Goal: Task Accomplishment & Management: Use online tool/utility

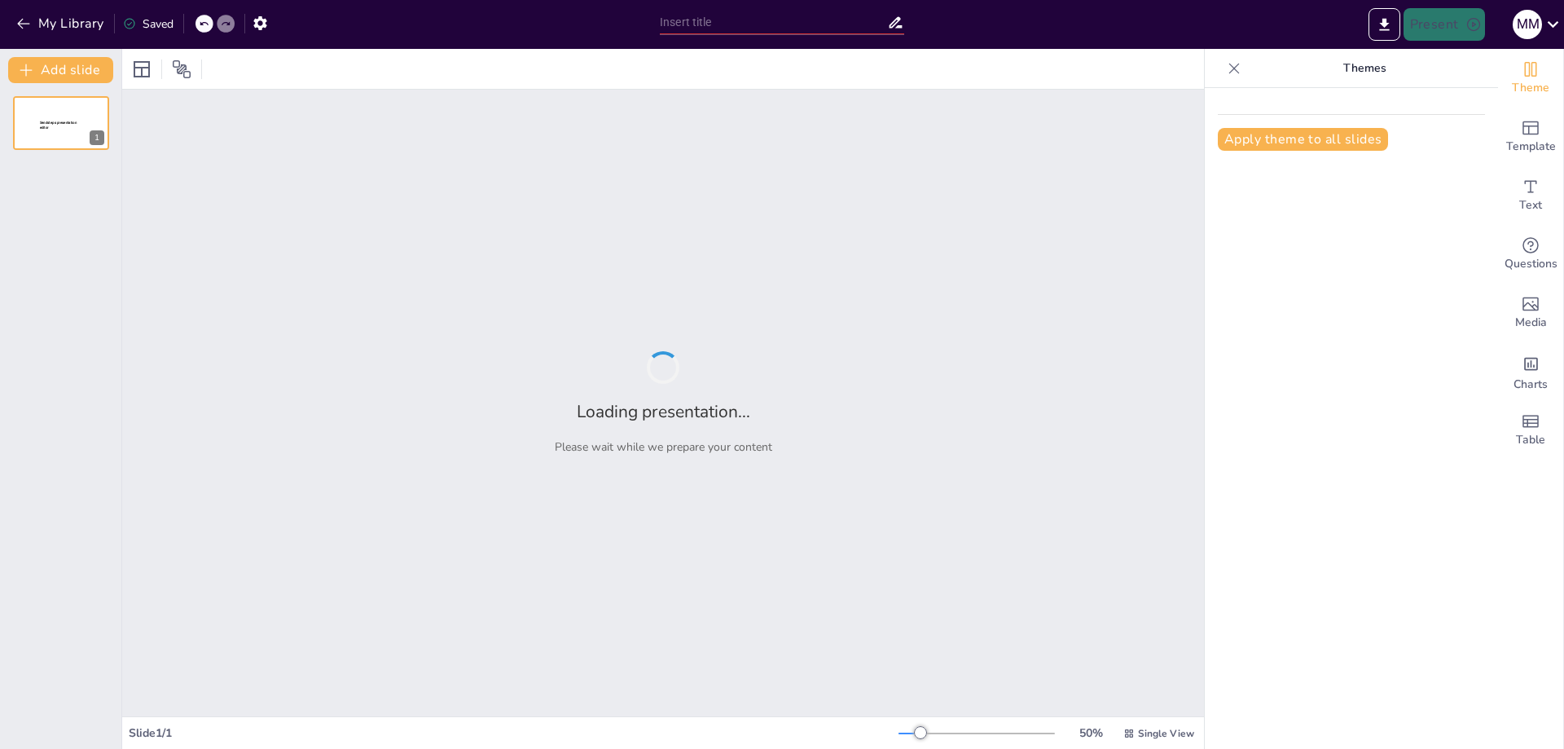
type input "Strategi Pemasaran Berfokus pada Pelanggan: Memahami Pasar dan Nilai Konsumen"
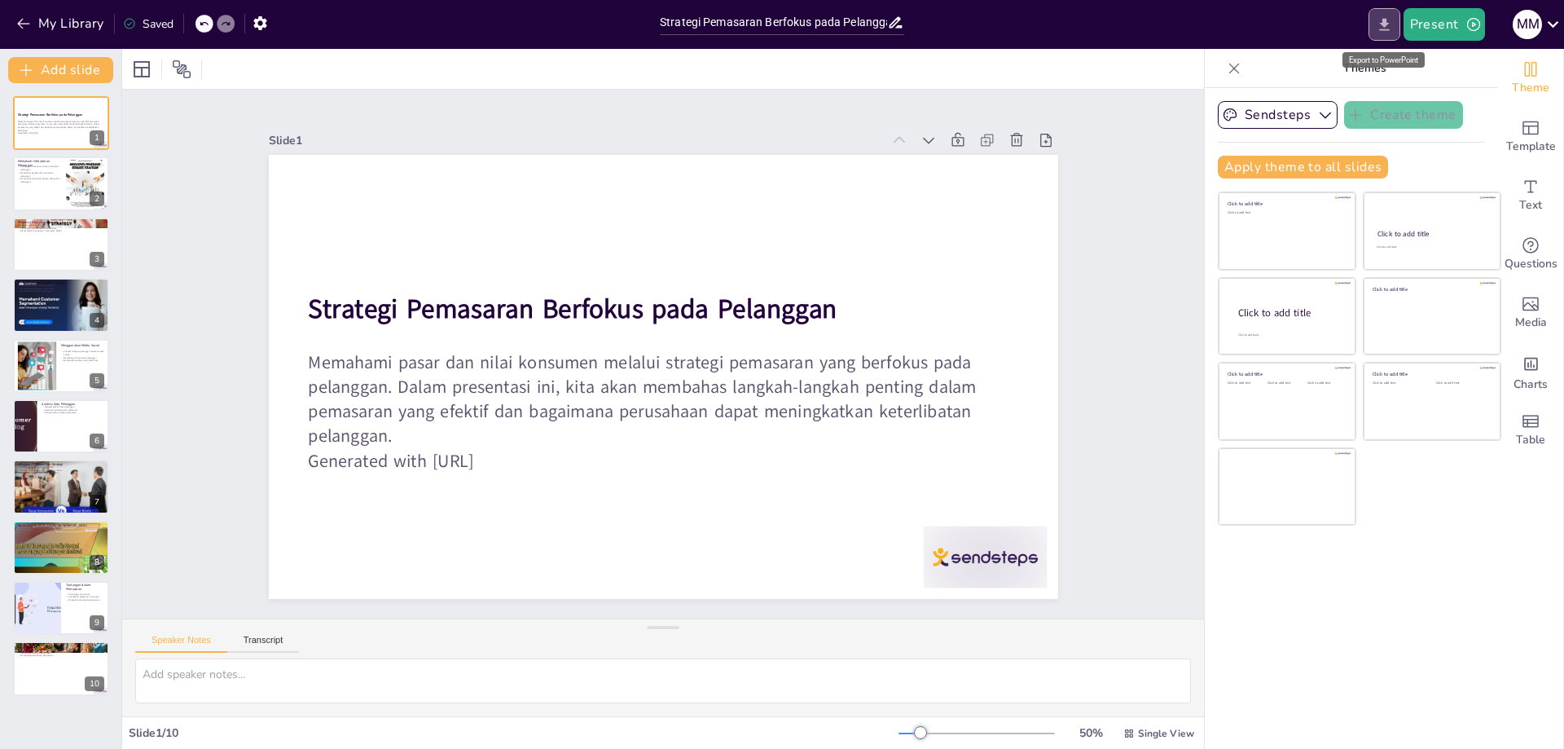
click at [1384, 24] on icon "Export to PowerPoint" at bounding box center [1384, 24] width 10 height 12
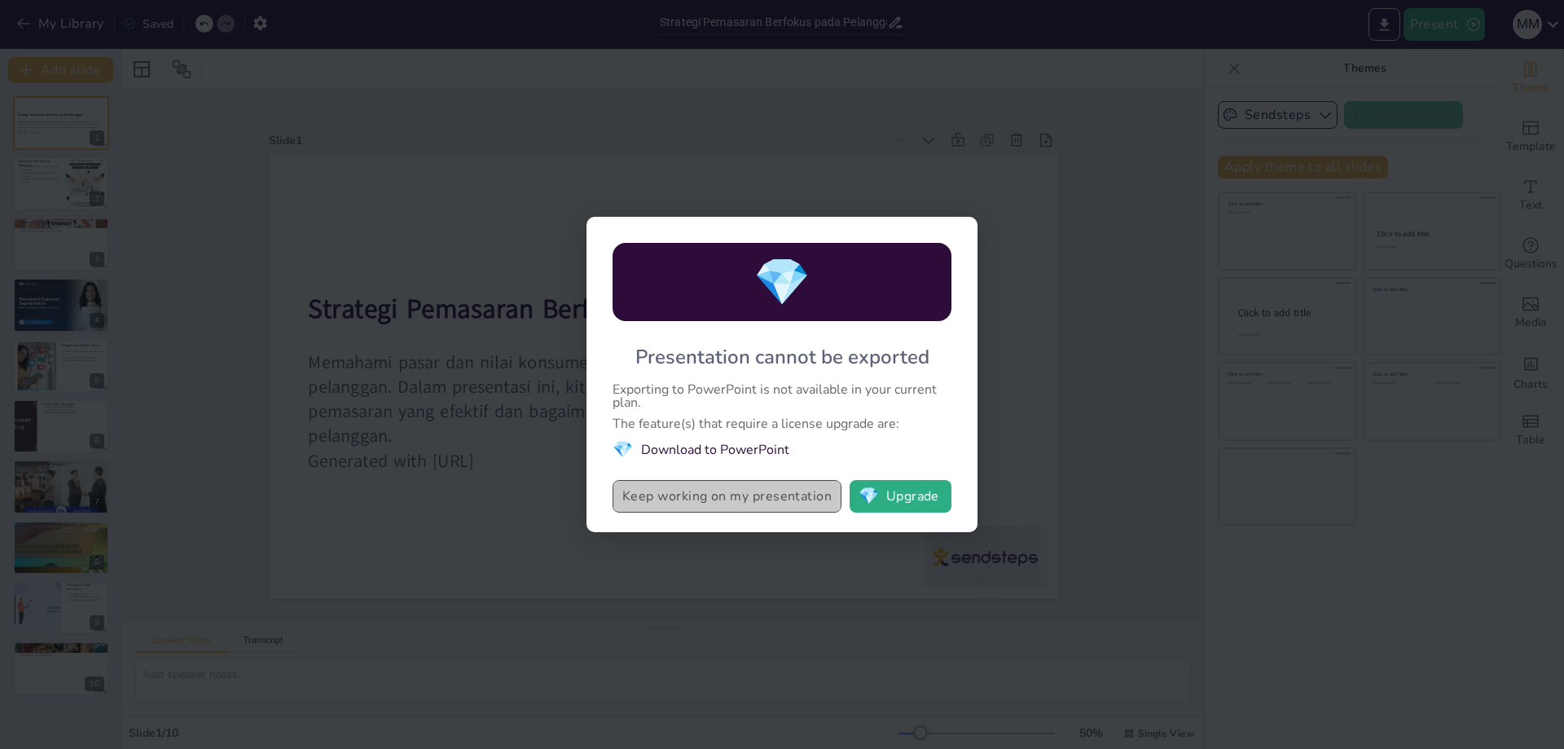
click at [732, 493] on button "Keep working on my presentation" at bounding box center [727, 496] width 229 height 33
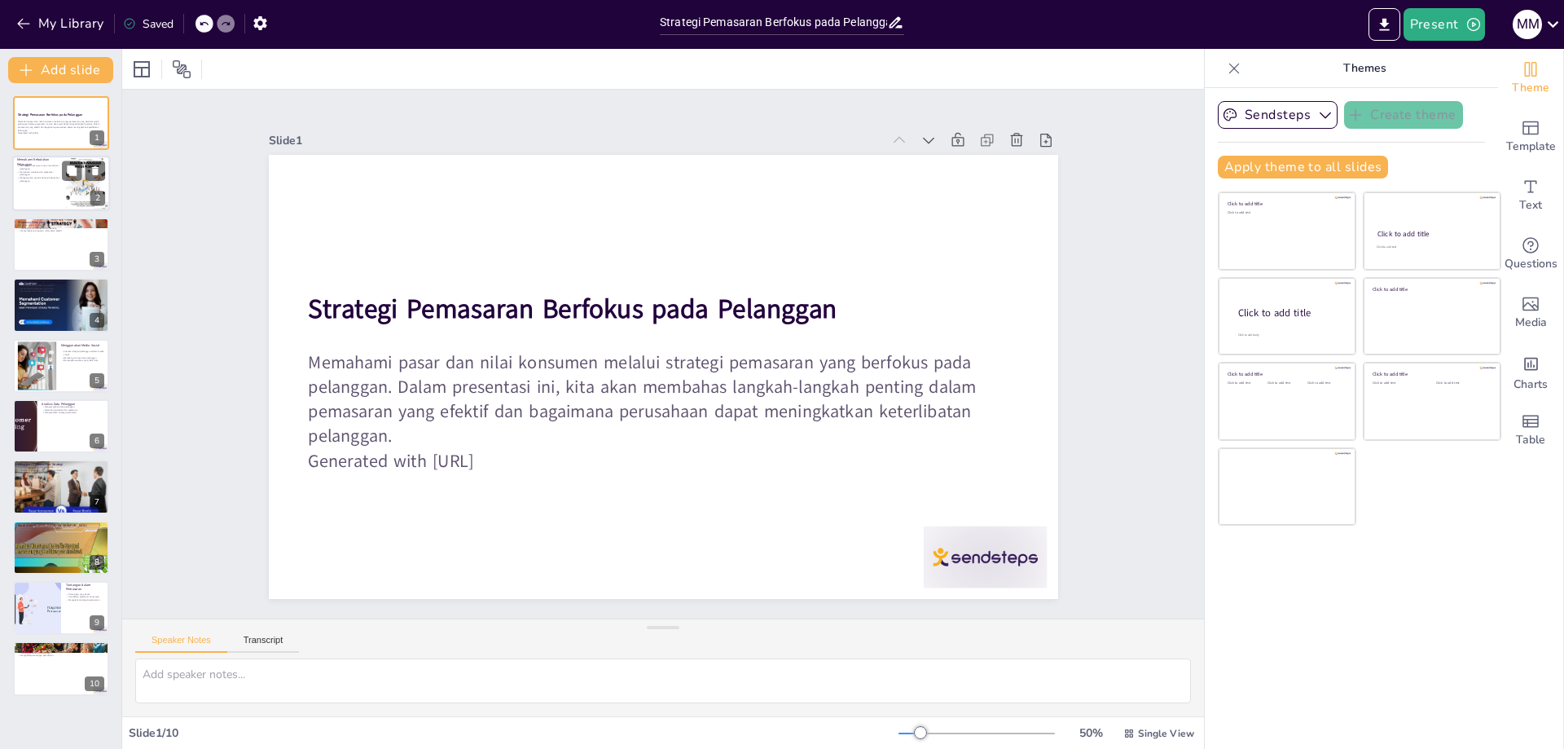
click at [47, 168] on p "Pentingnya riset pasar untuk memahami pelanggan." at bounding box center [39, 168] width 44 height 6
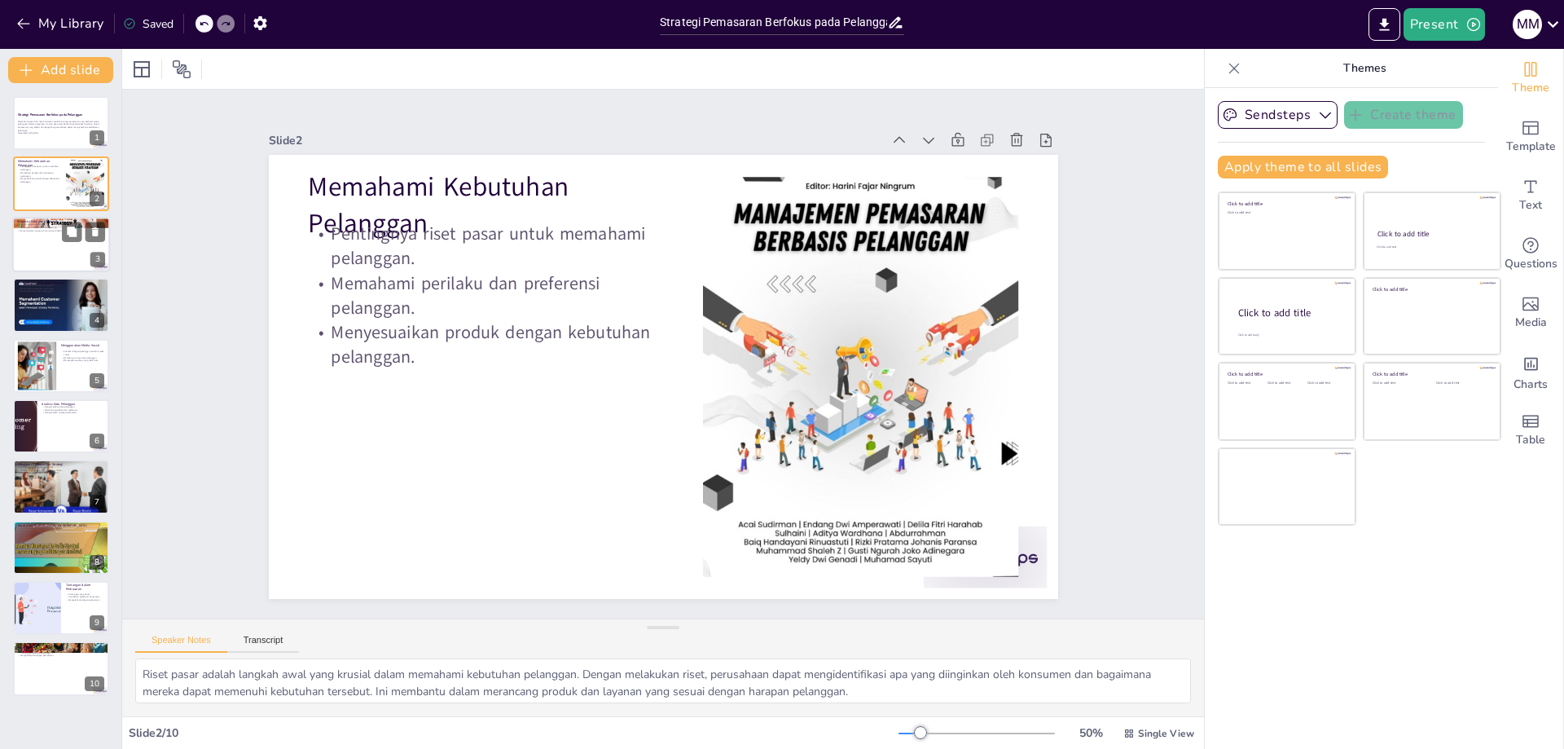
click at [62, 256] on div at bounding box center [61, 244] width 98 height 55
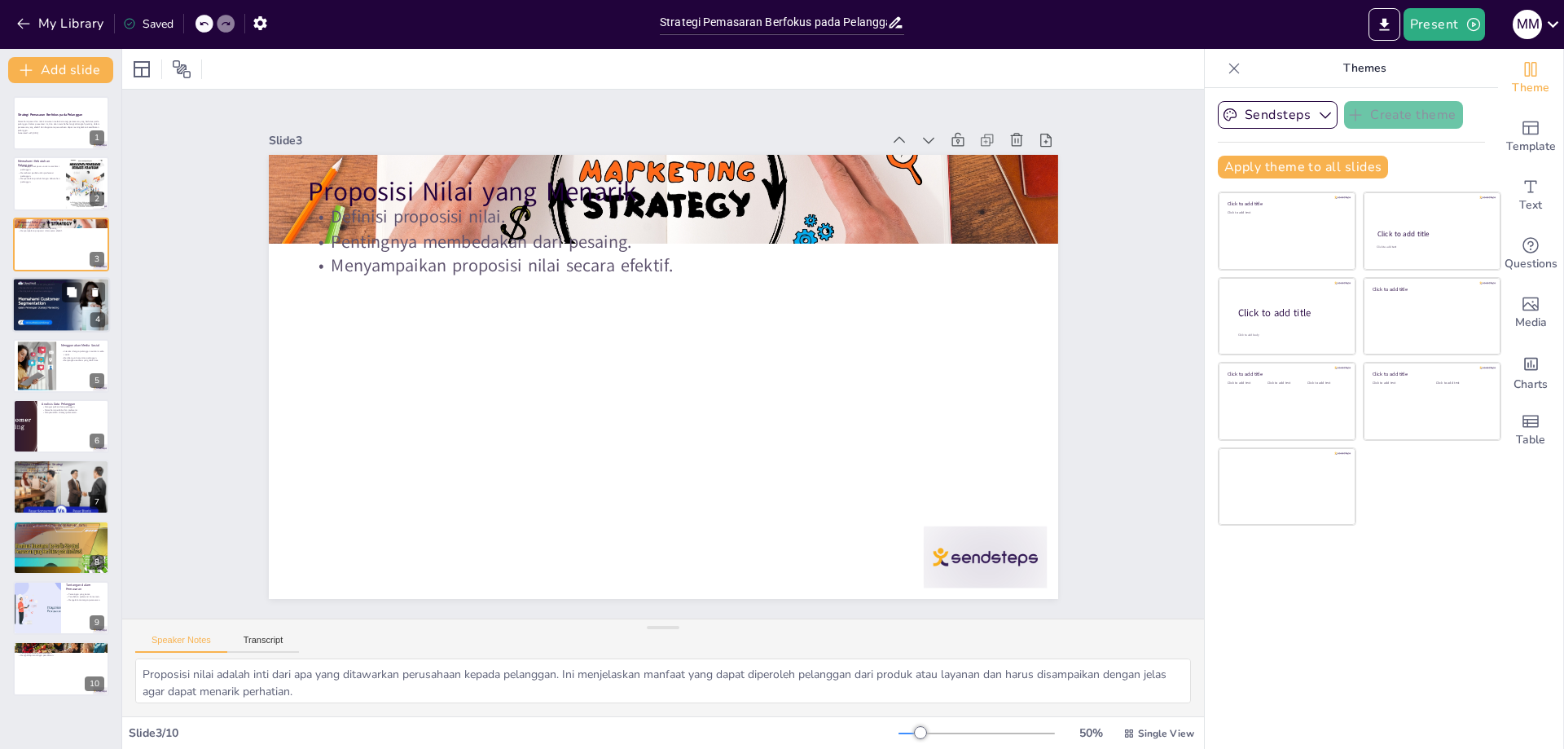
click at [77, 314] on div at bounding box center [61, 304] width 98 height 55
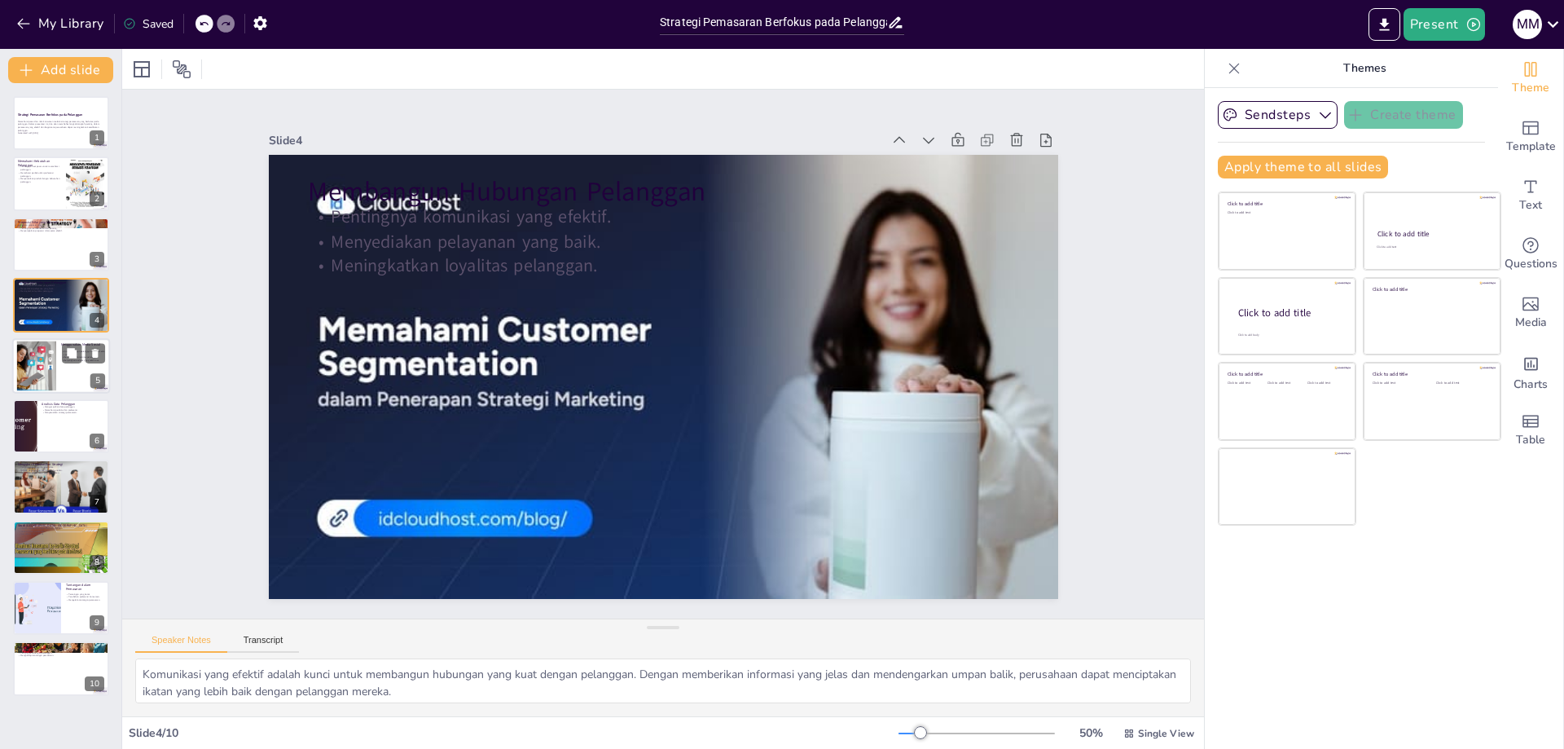
click at [54, 371] on div at bounding box center [36, 366] width 95 height 50
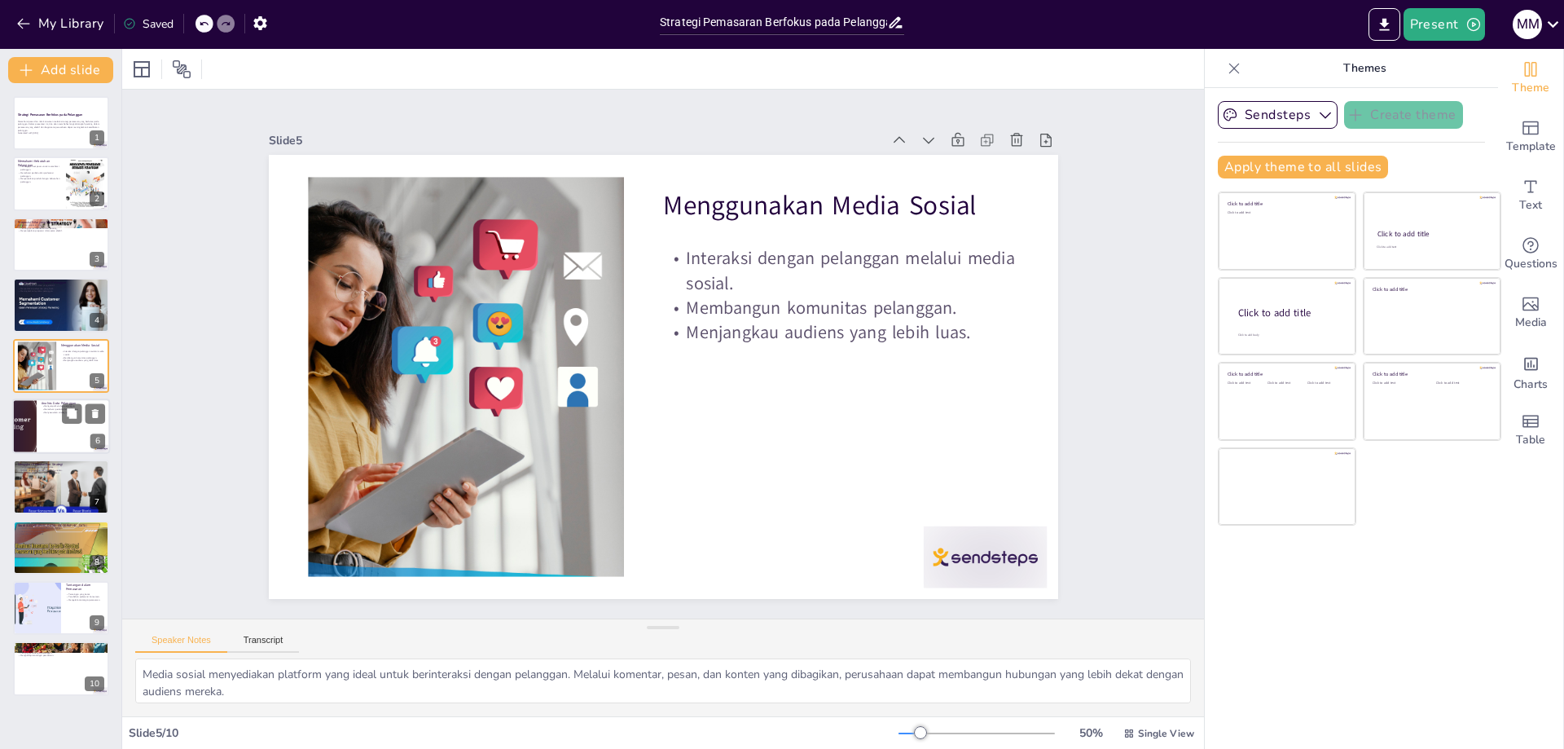
click at [55, 428] on div at bounding box center [61, 425] width 98 height 55
type textarea "Pengumpulan data pelanggan adalah langkah awal dalam analisis. Data ini dapat m…"
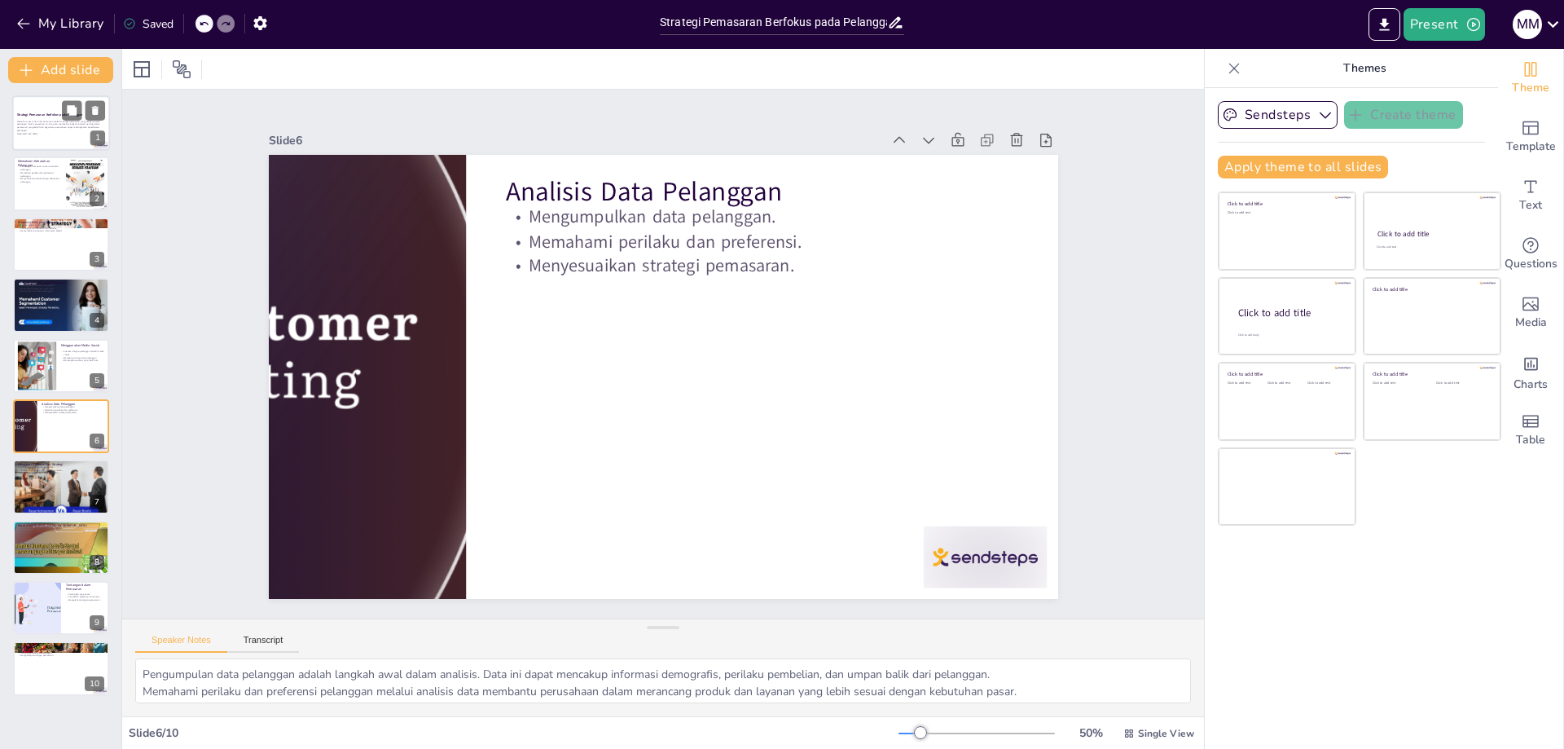
click at [76, 129] on p "Memahami pasar dan nilai konsumen melalui strategi pemasaran yang berfokus pada…" at bounding box center [61, 126] width 88 height 12
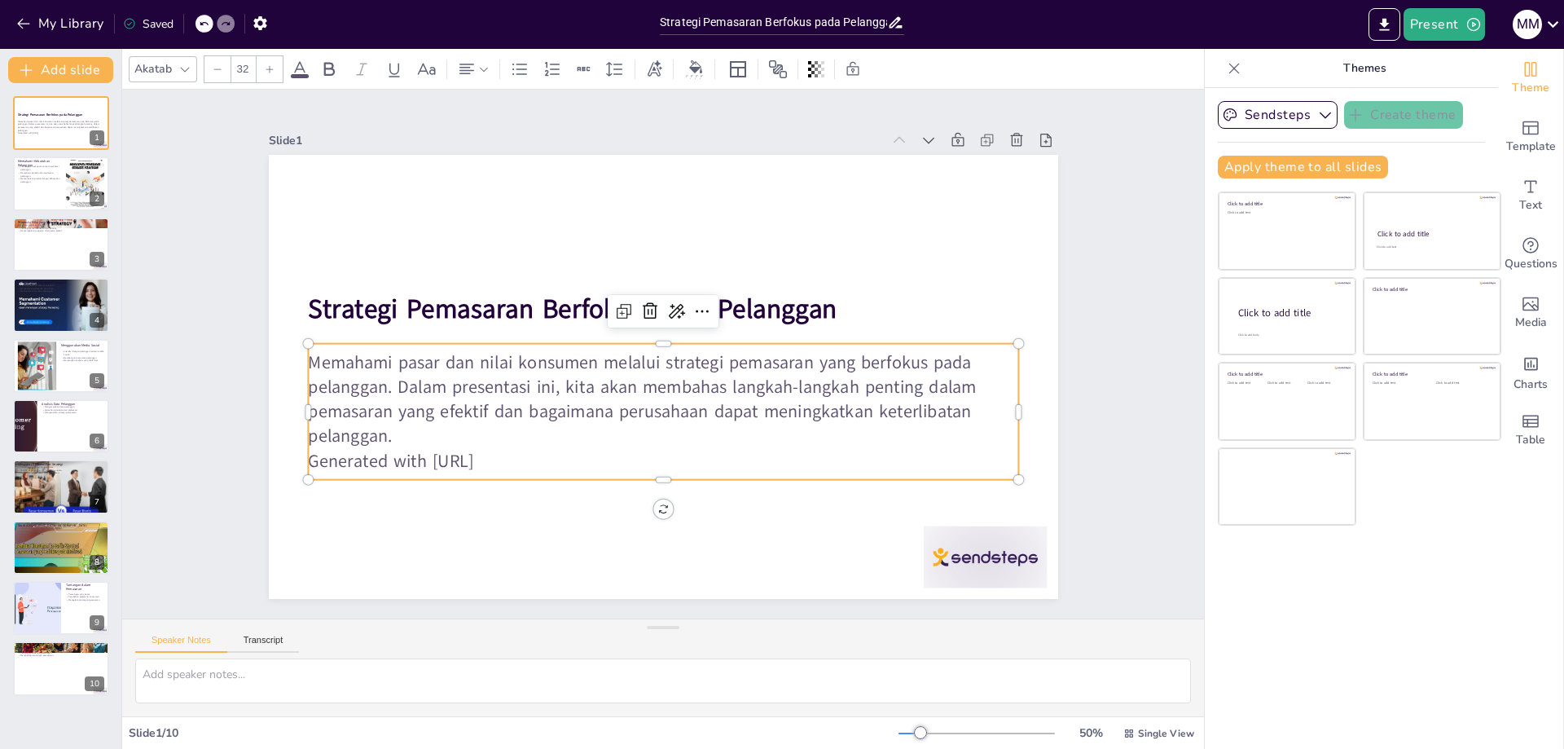
click at [539, 456] on p "Generated with [URL]" at bounding box center [630, 455] width 684 height 243
click at [517, 412] on p "Generated with [URL]" at bounding box center [619, 256] width 659 height 311
click at [1472, 22] on icon "button" at bounding box center [1474, 24] width 16 height 16
click at [1457, 99] on li "Play presentation" at bounding box center [1469, 100] width 128 height 26
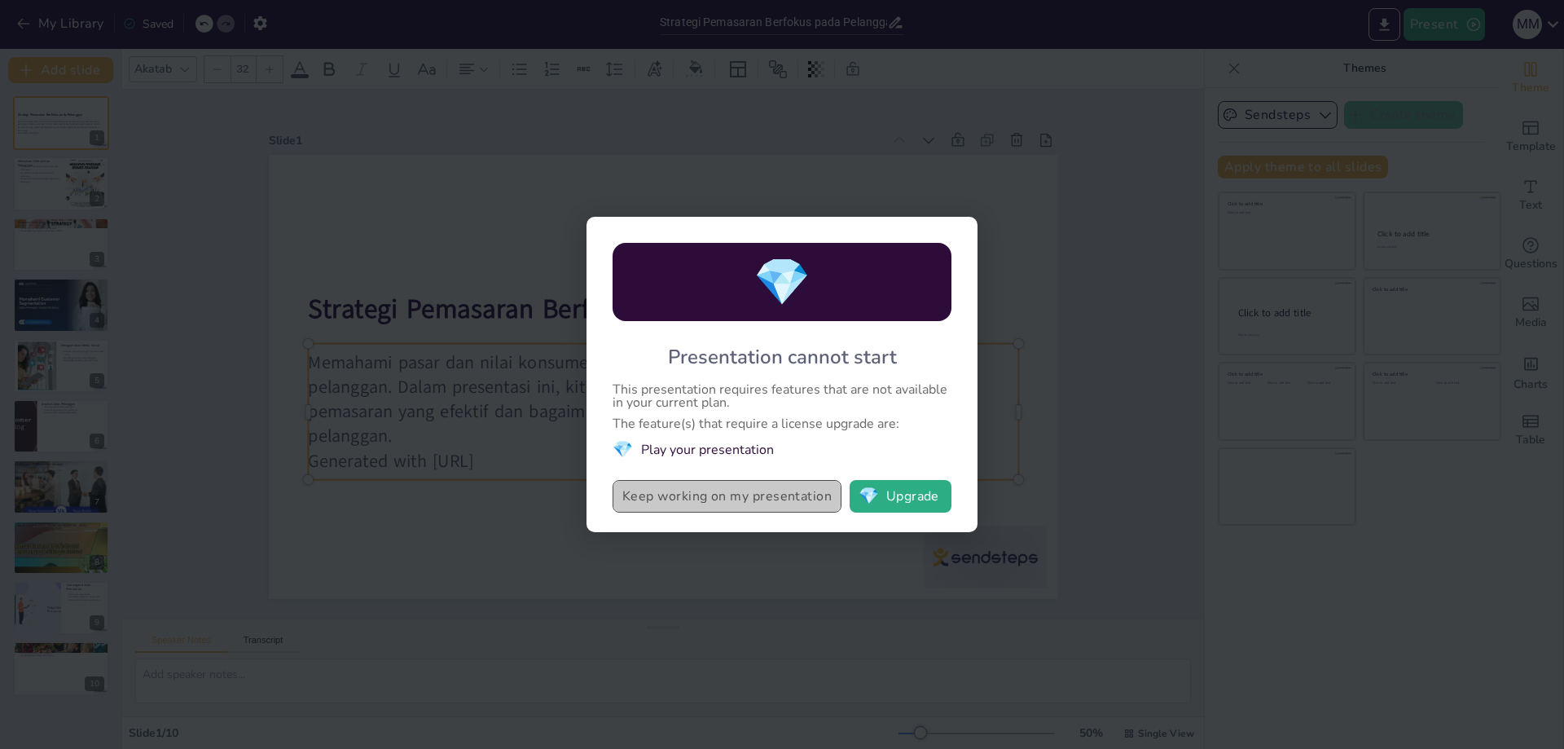
click at [772, 495] on button "Keep working on my presentation" at bounding box center [727, 496] width 229 height 33
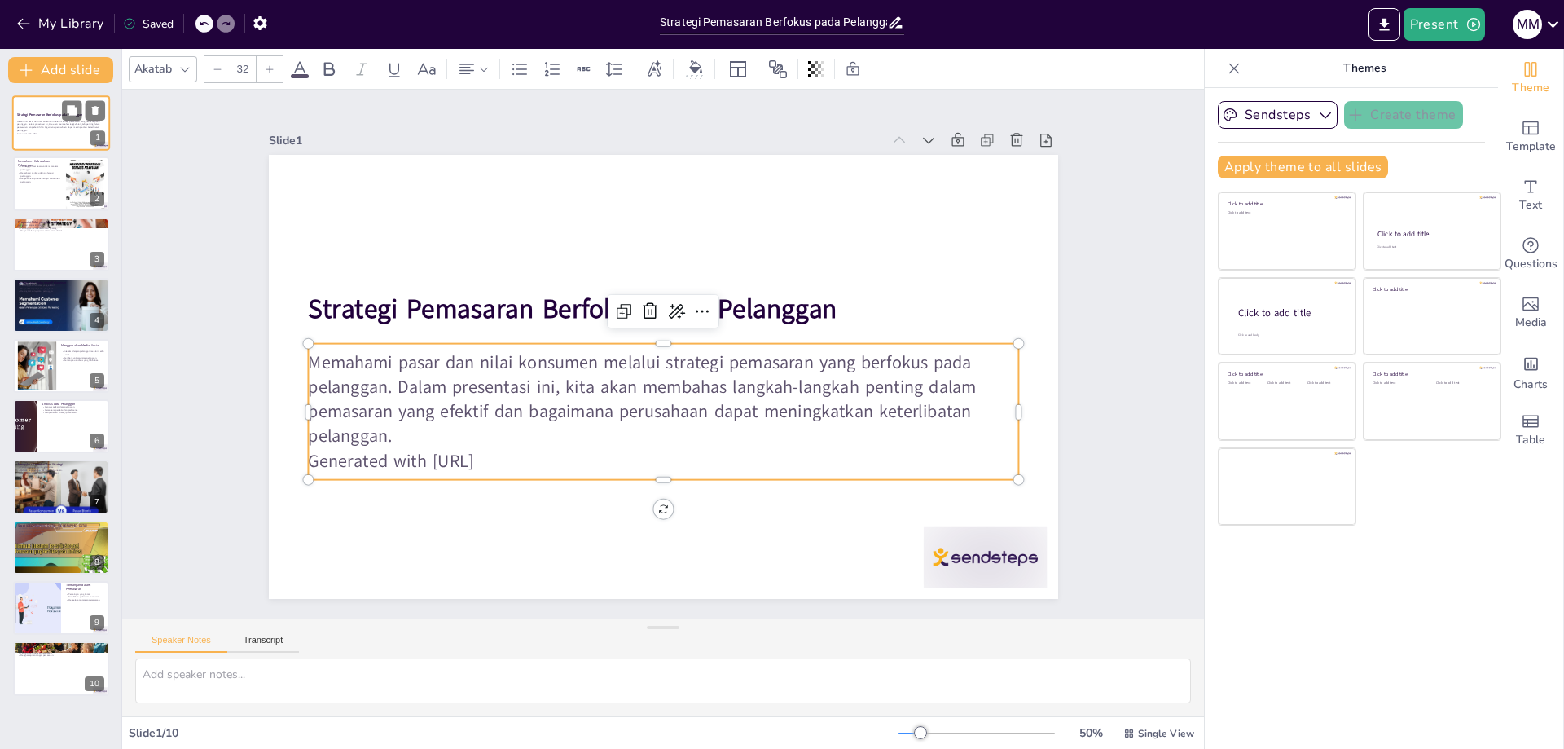
click at [75, 96] on div "Strategi Pemasaran Berfokus pada Pelanggan Memahami pasar dan nilai konsumen me…" at bounding box center [61, 122] width 98 height 55
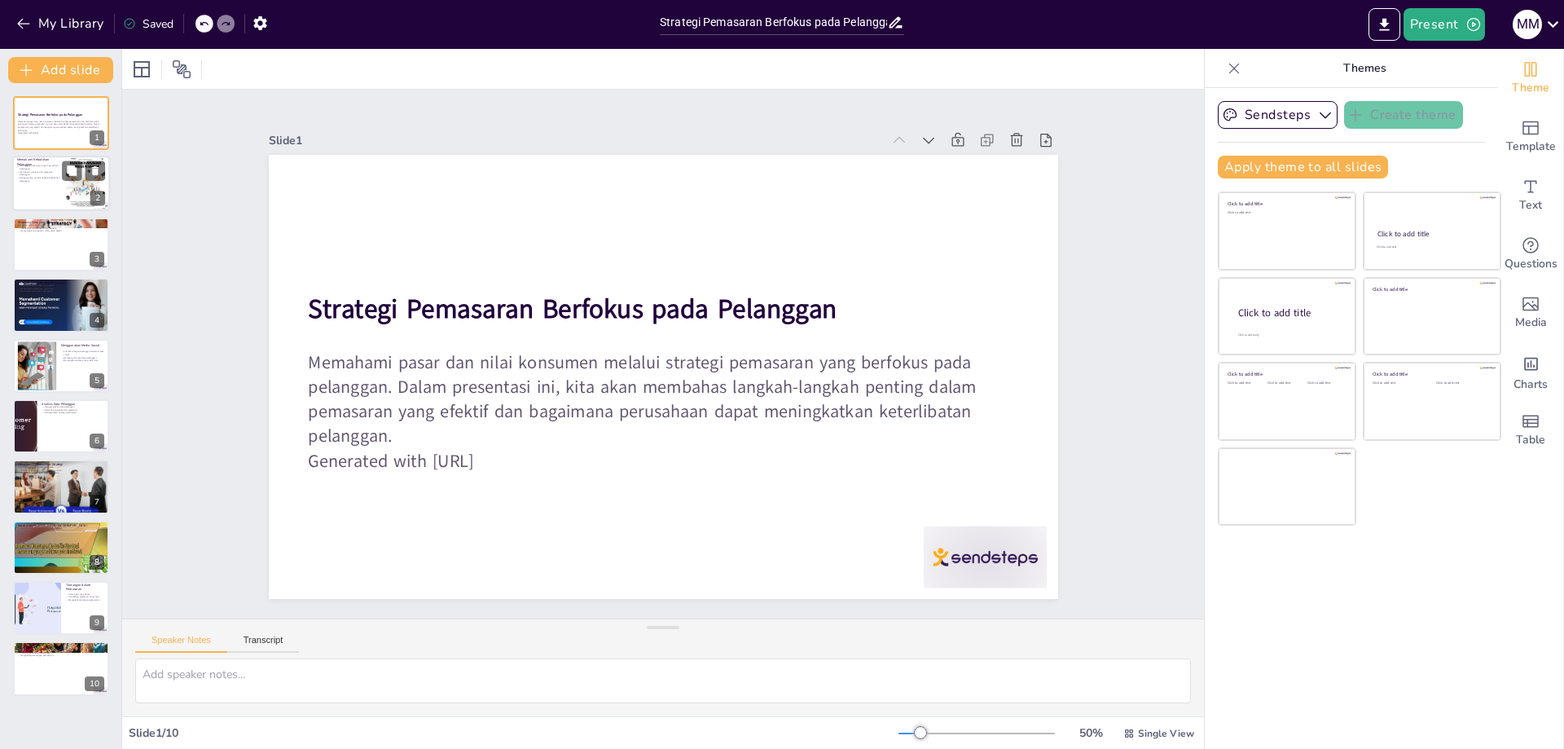
click at [55, 191] on div at bounding box center [61, 183] width 98 height 55
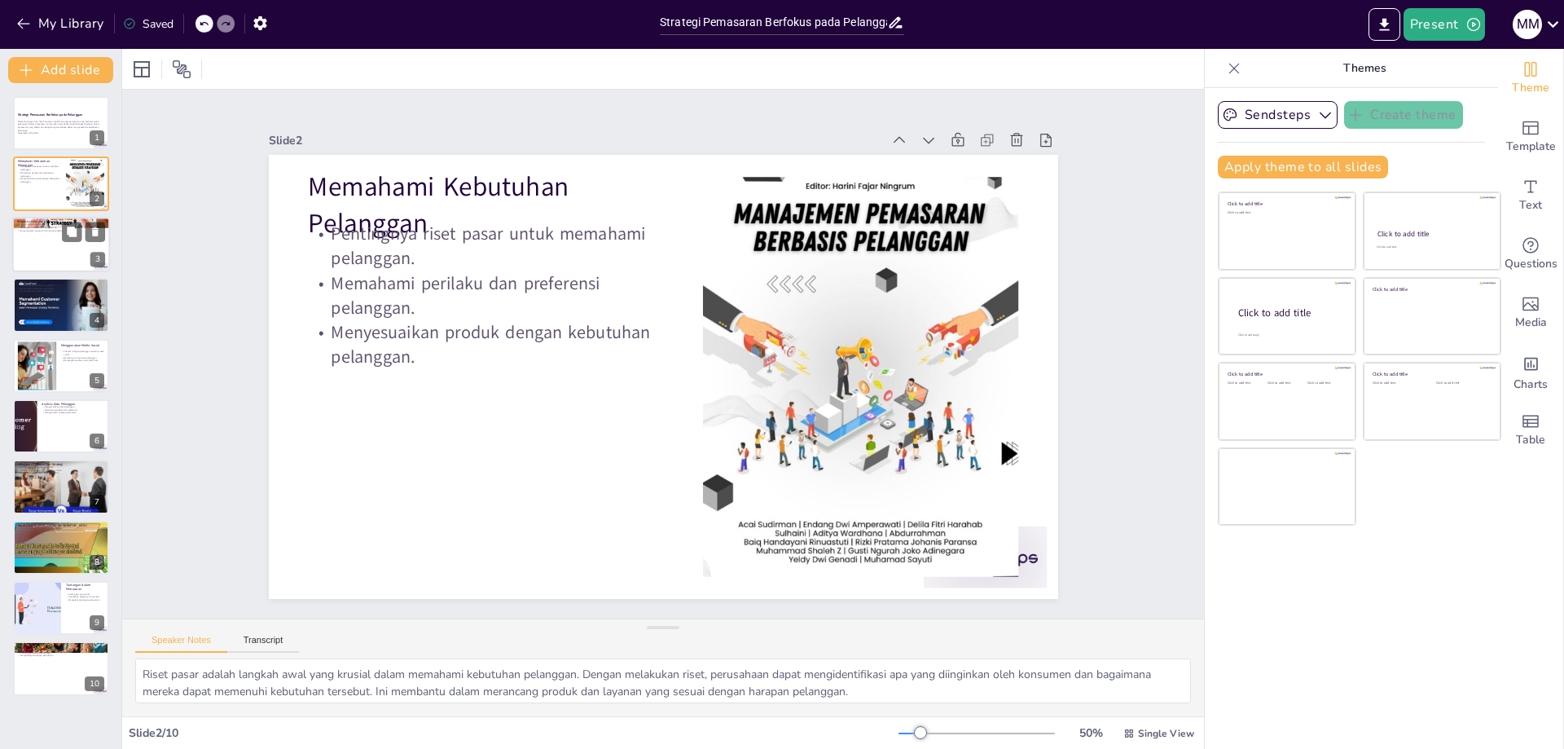
click at [51, 262] on div at bounding box center [61, 244] width 98 height 55
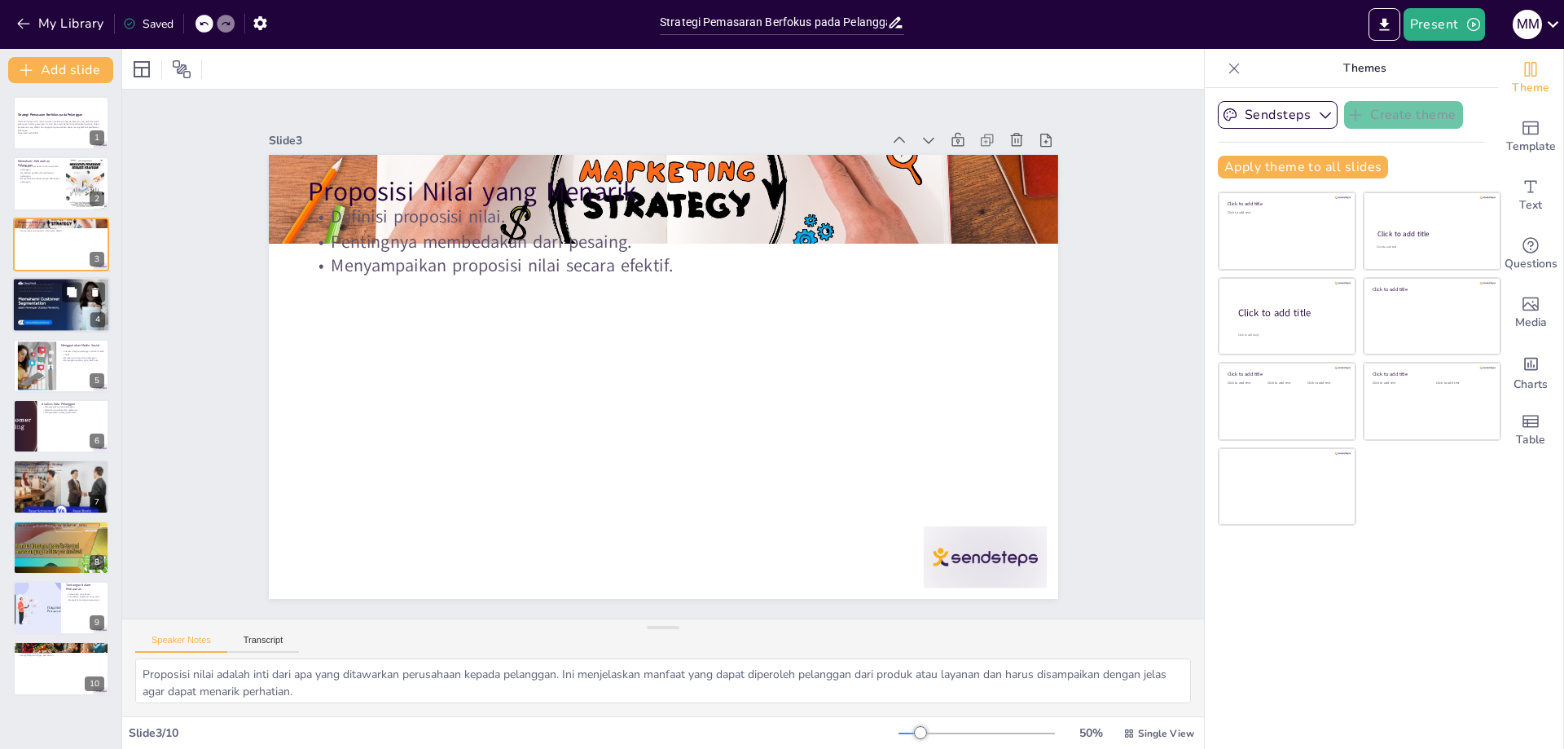
click at [47, 306] on div at bounding box center [61, 304] width 98 height 55
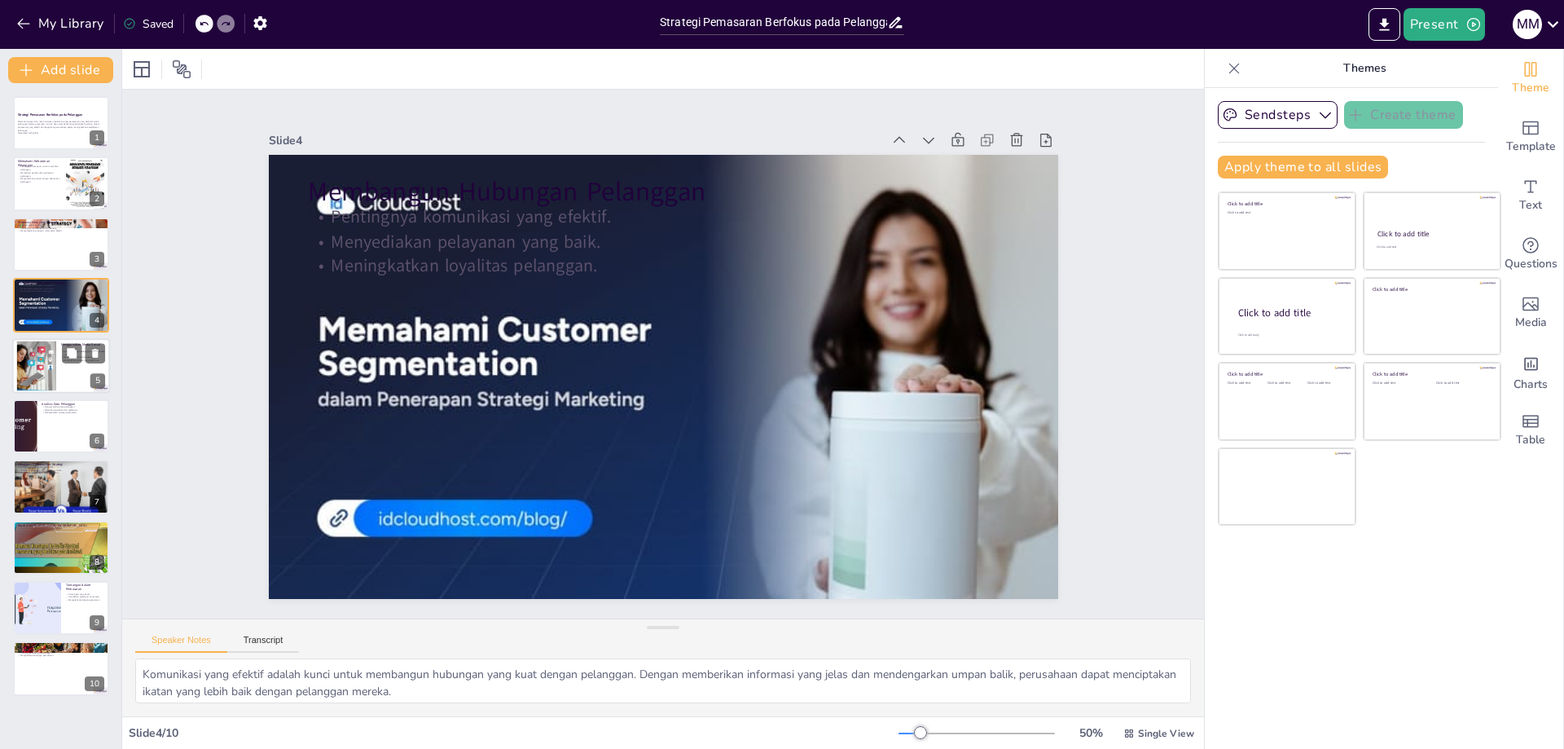
click at [46, 347] on div at bounding box center [36, 366] width 95 height 50
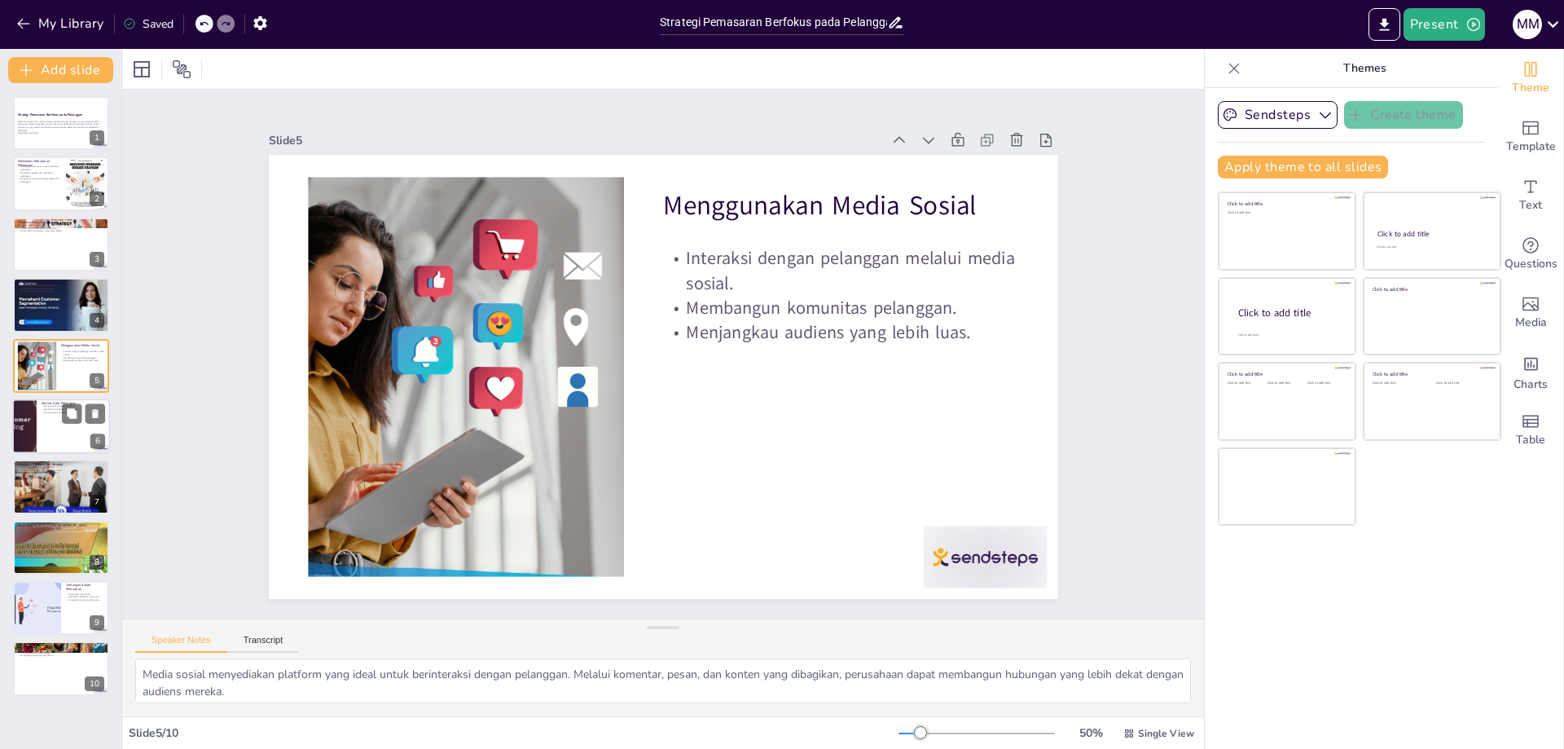
click at [47, 427] on div at bounding box center [61, 425] width 98 height 55
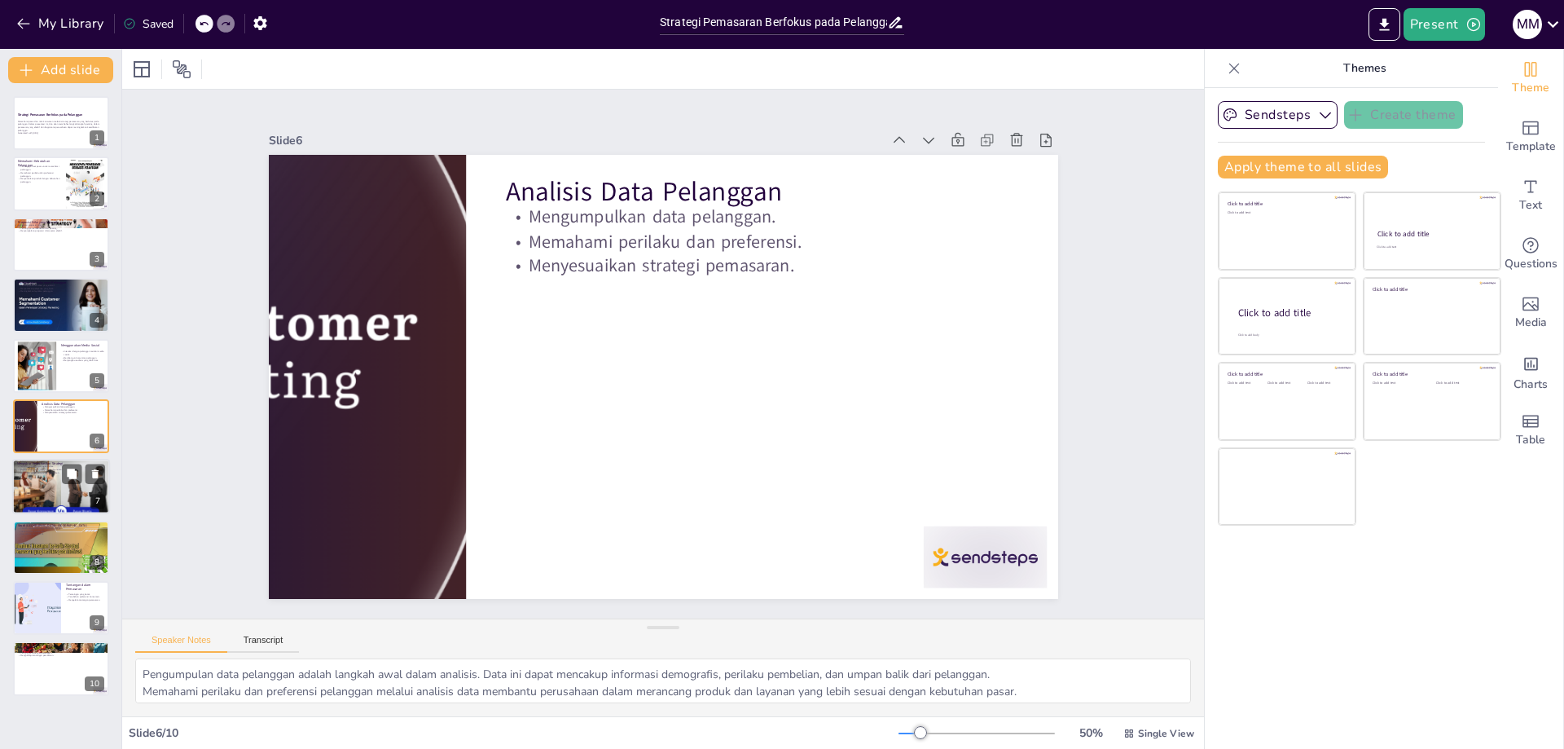
click at [47, 494] on div at bounding box center [61, 487] width 98 height 67
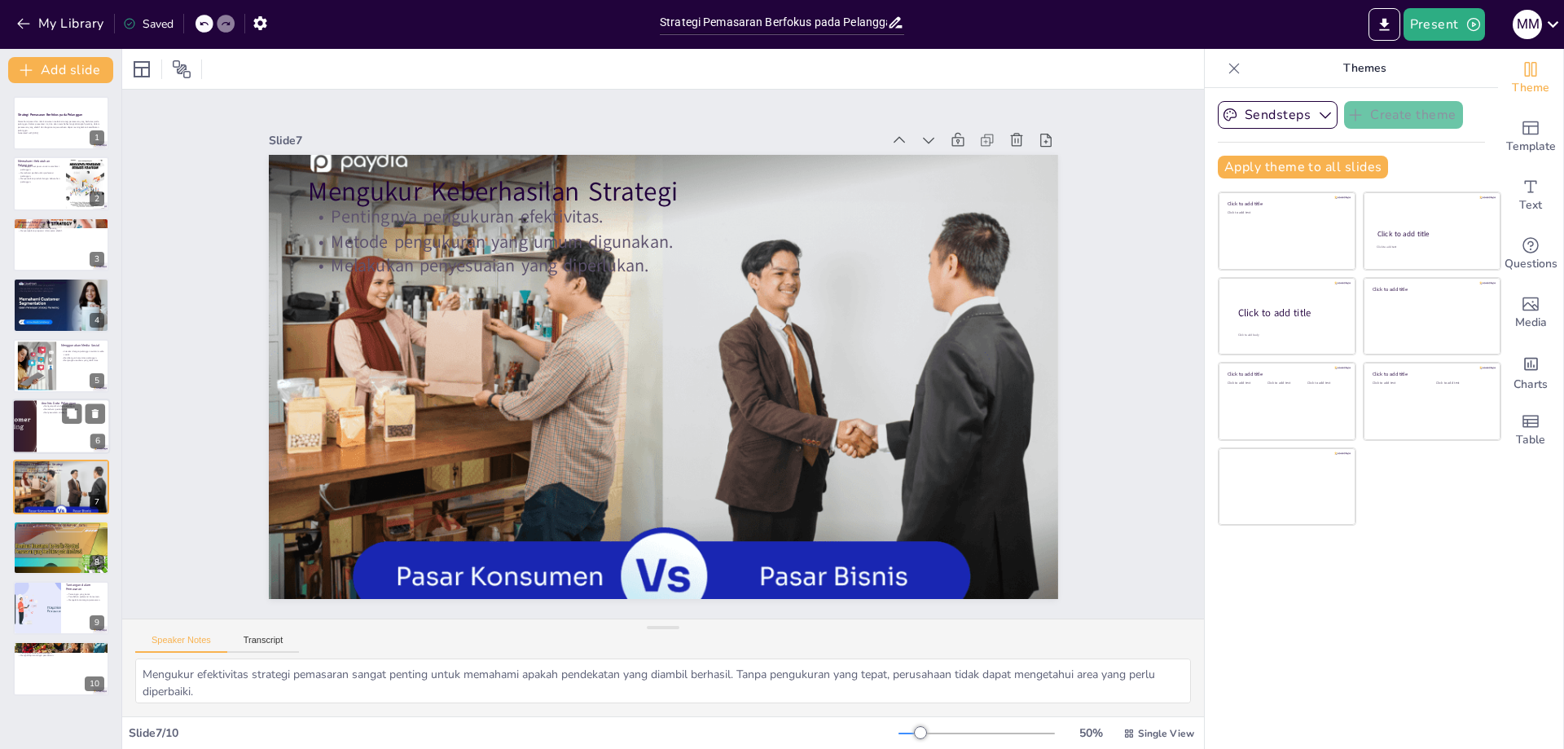
click at [59, 433] on div at bounding box center [61, 425] width 98 height 55
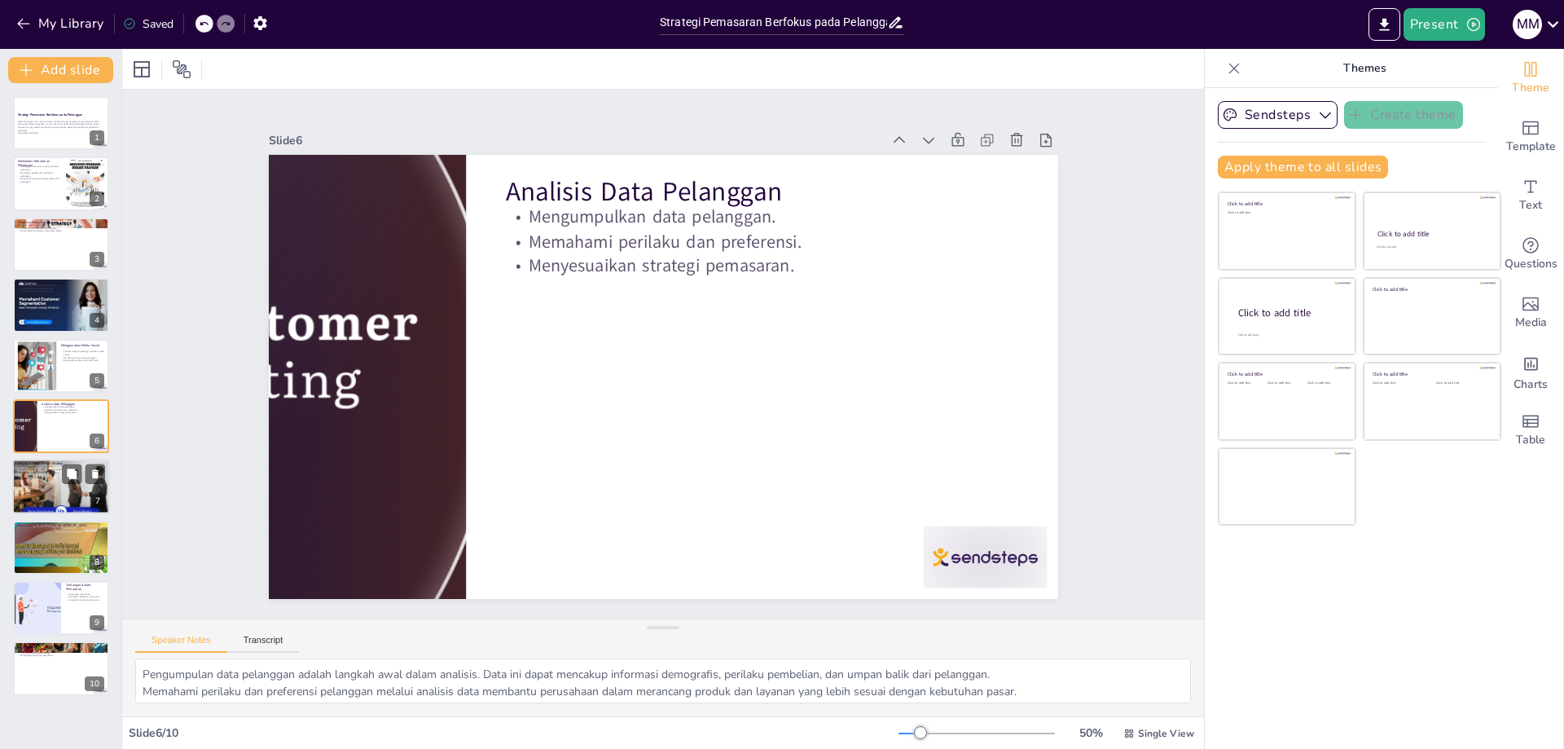
click at [56, 490] on div at bounding box center [61, 487] width 98 height 67
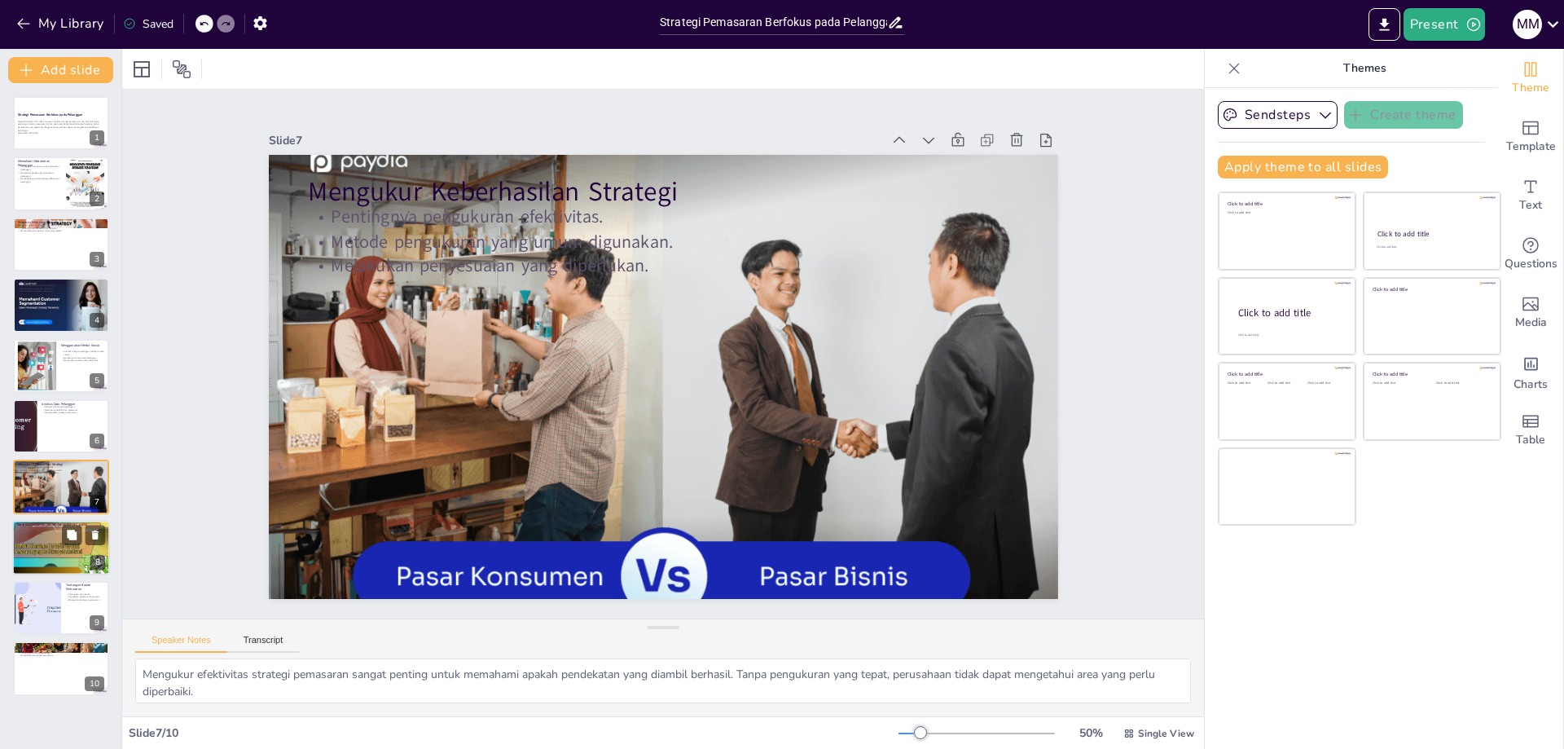
click at [47, 545] on div at bounding box center [61, 547] width 98 height 55
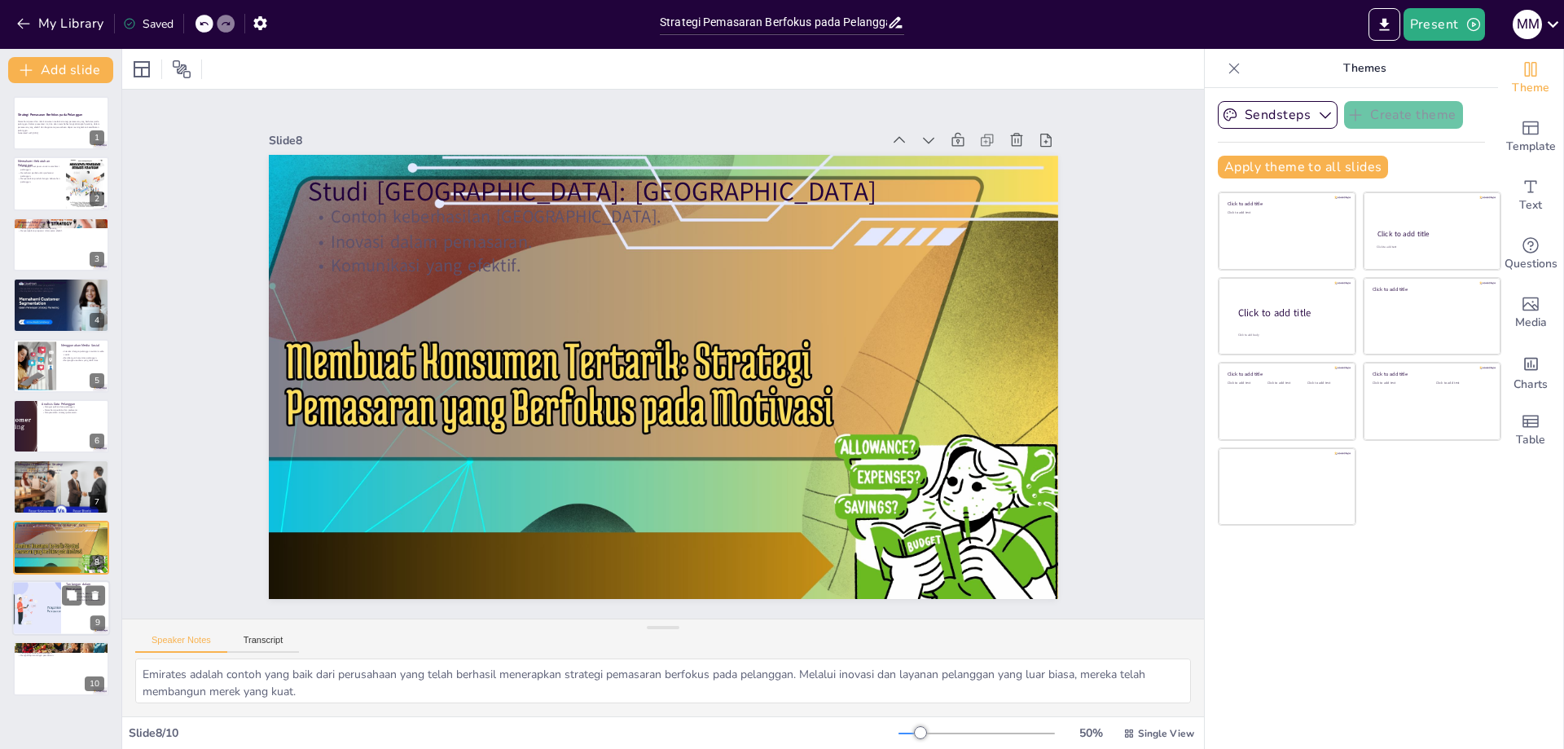
click at [48, 593] on div at bounding box center [36, 607] width 110 height 55
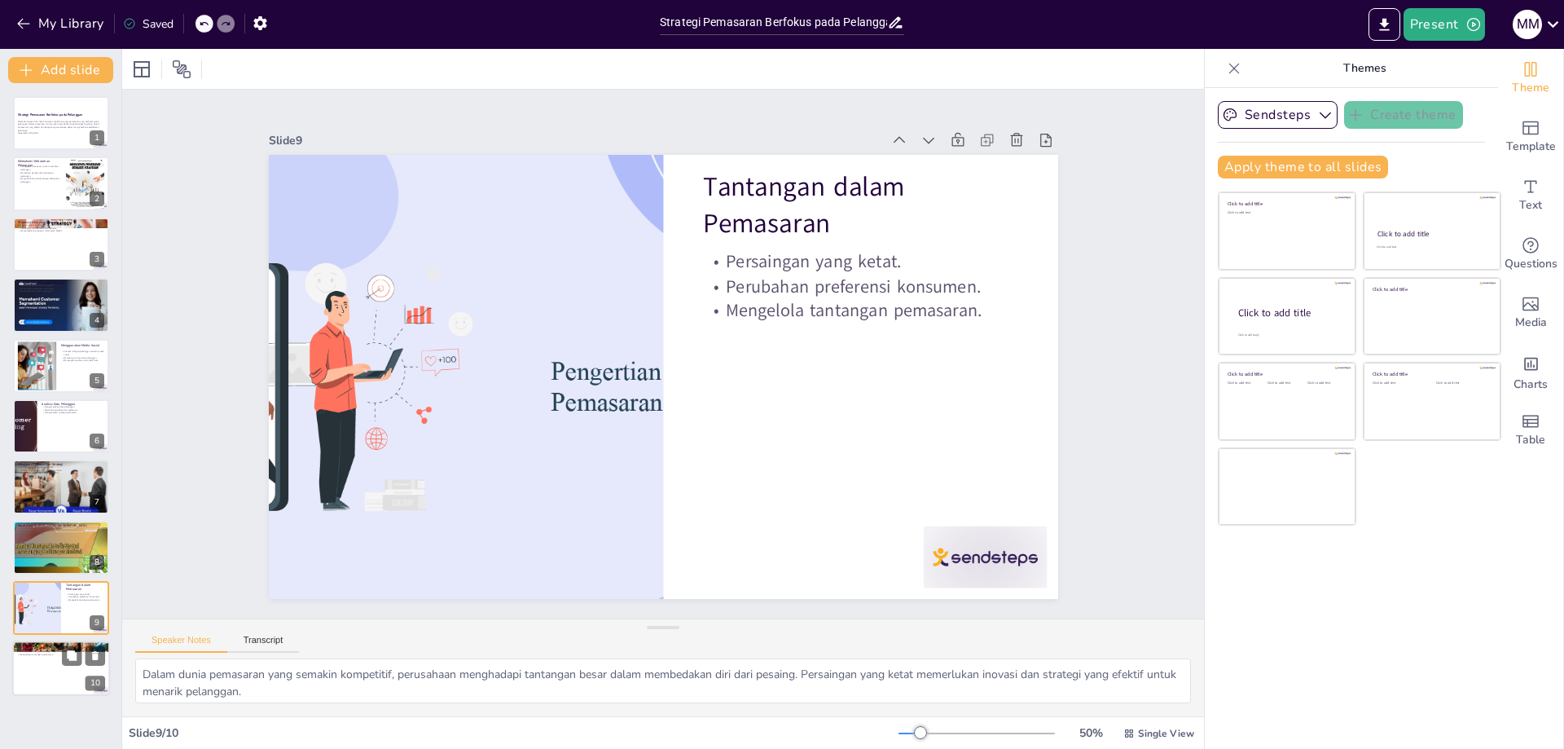
click at [44, 648] on p "Ringkasan strategi pemasaran berfokus pada pelanggan." at bounding box center [61, 648] width 88 height 3
type textarea "Kesimpulan dari presentasi ini menyoroti pentingnya strategi pemasaran yang ber…"
